Goal: Task Accomplishment & Management: Manage account settings

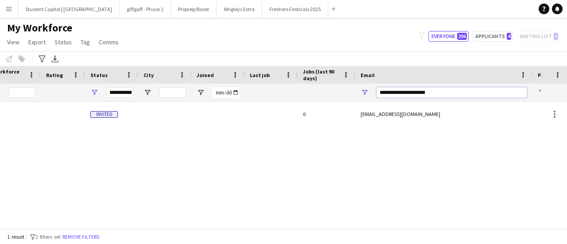
click at [423, 93] on input "**********" at bounding box center [451, 92] width 151 height 11
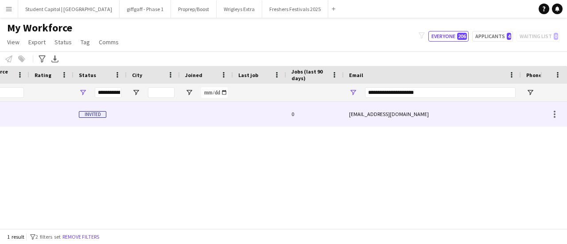
click at [264, 114] on div at bounding box center [259, 114] width 53 height 24
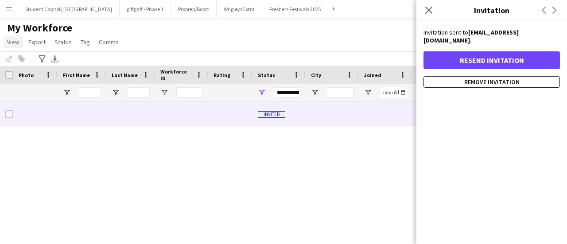
click at [16, 43] on span "View" at bounding box center [13, 42] width 12 height 8
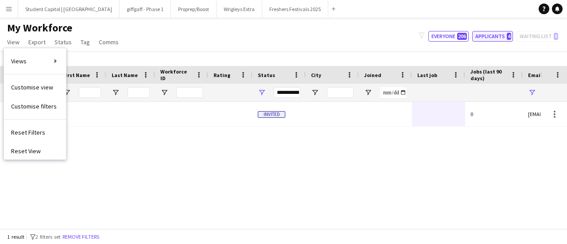
click at [491, 40] on button "Applicants 4" at bounding box center [492, 36] width 41 height 11
type input "**********"
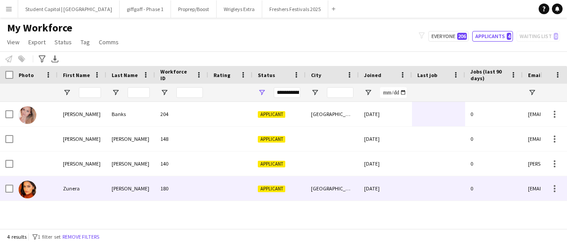
click at [27, 190] on img at bounding box center [28, 190] width 18 height 18
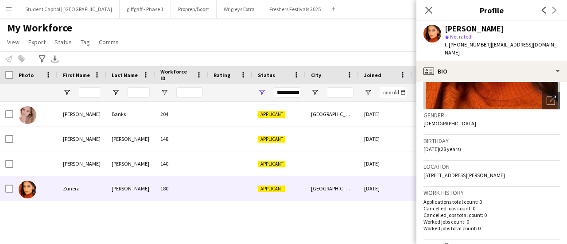
scroll to position [112, 0]
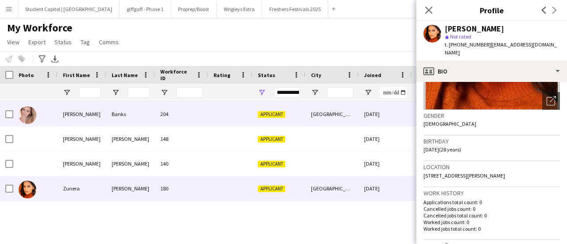
click at [31, 120] on img at bounding box center [28, 115] width 18 height 18
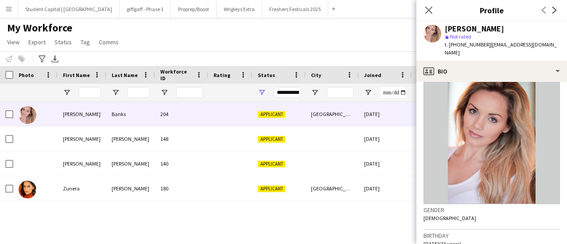
scroll to position [0, 0]
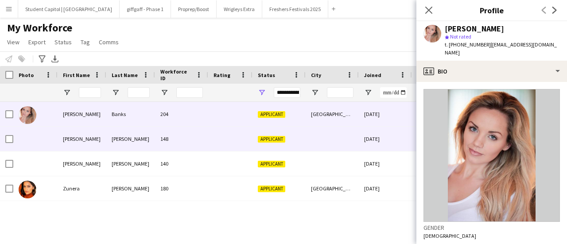
click at [120, 142] on div "[PERSON_NAME]" at bounding box center [130, 139] width 49 height 24
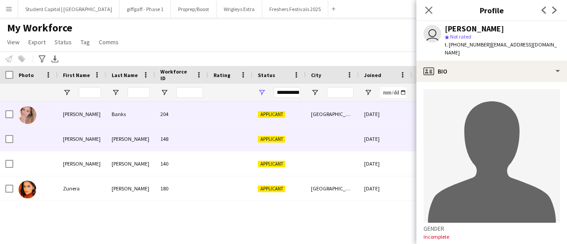
click at [98, 120] on div "[PERSON_NAME]" at bounding box center [82, 114] width 49 height 24
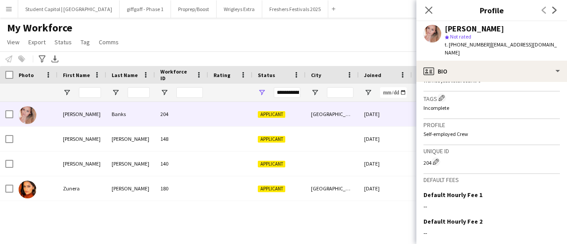
scroll to position [297, 0]
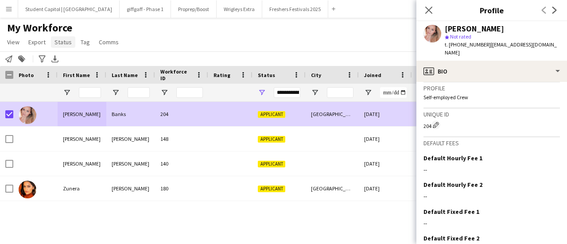
click at [60, 42] on span "Status" at bounding box center [62, 42] width 17 height 8
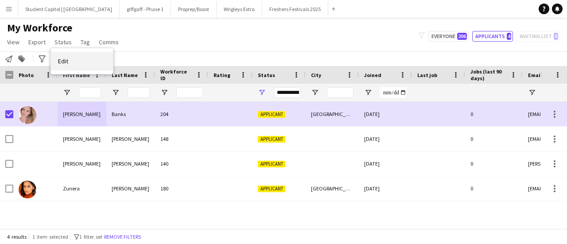
click at [77, 59] on link "Edit" at bounding box center [82, 61] width 62 height 19
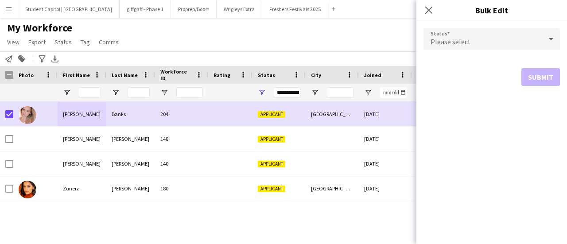
click at [511, 36] on div "Please select" at bounding box center [482, 38] width 119 height 21
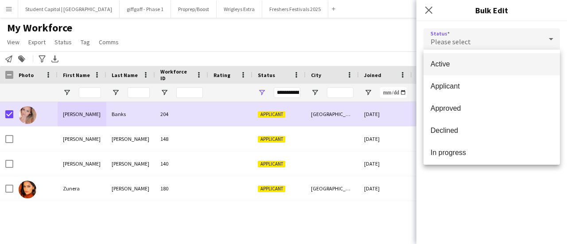
click at [459, 66] on span "Active" at bounding box center [491, 64] width 122 height 8
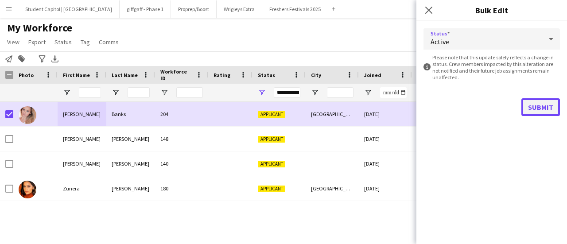
click at [542, 106] on button "Submit" at bounding box center [540, 107] width 39 height 18
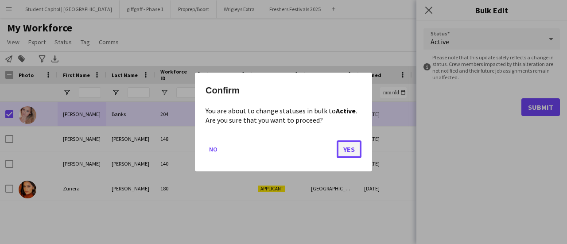
click at [342, 146] on button "Yes" at bounding box center [348, 149] width 25 height 18
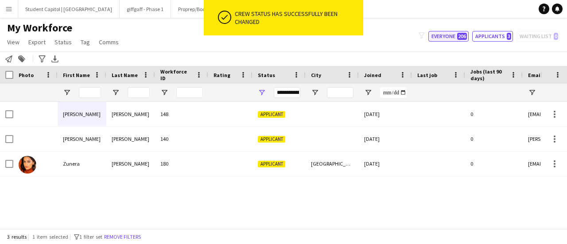
click at [452, 33] on button "Everyone 206" at bounding box center [448, 36] width 40 height 11
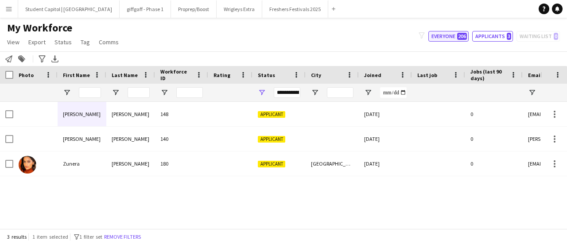
type input "**********"
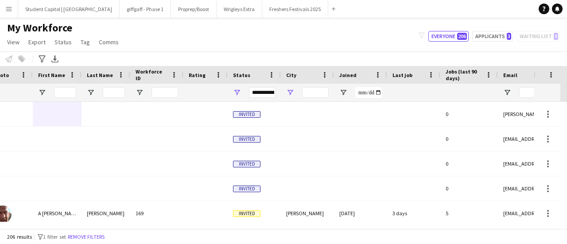
scroll to position [0, 25]
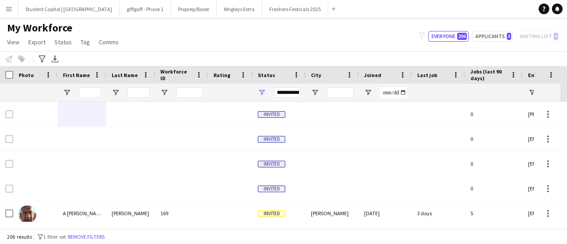
click at [158, 91] on div at bounding box center [181, 93] width 53 height 18
click at [149, 92] on input "Last Name Filter Input" at bounding box center [138, 92] width 22 height 11
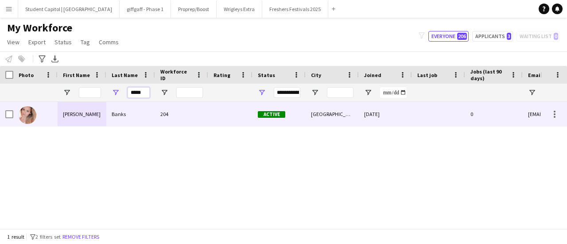
type input "*****"
click at [29, 122] on img at bounding box center [28, 115] width 18 height 18
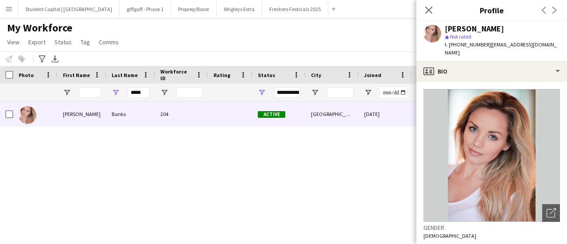
click at [495, 143] on img at bounding box center [491, 155] width 136 height 133
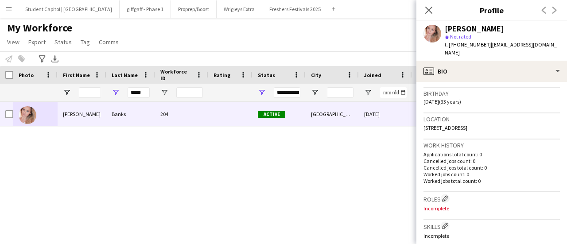
scroll to position [159, 0]
click at [311, 175] on div "[PERSON_NAME] 204 Active [GEOGRAPHIC_DATA] [DATE] 0 [EMAIL_ADDRESS][DOMAIN_NAME]" at bounding box center [270, 162] width 540 height 120
